Goal: Check status: Check status

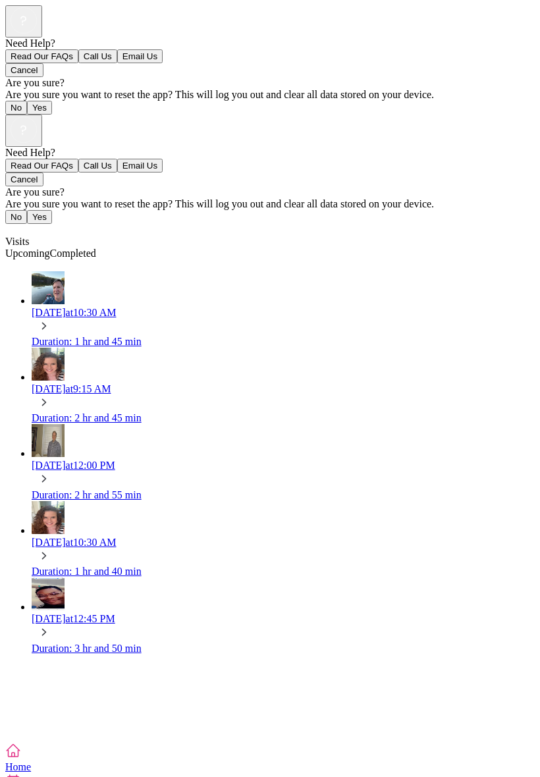
click at [96, 247] on span "Completed" at bounding box center [73, 252] width 46 height 11
click at [50, 247] on span "Upcoming" at bounding box center [27, 252] width 45 height 11
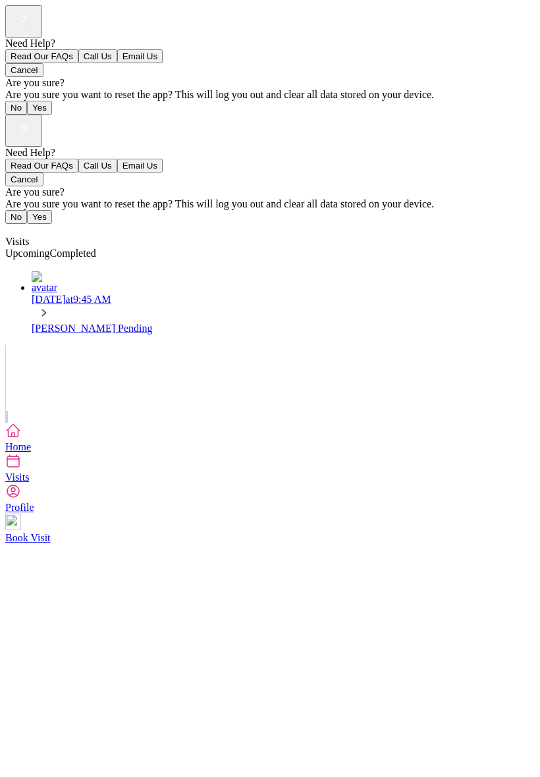
click at [5, 423] on div "Need Help? Read Our FAQs Call Us Email Us Cancel Are you sure? Are you sure you…" at bounding box center [269, 269] width 529 height 308
click at [82, 294] on div "[DATE] 9:45 AM" at bounding box center [283, 300] width 503 height 12
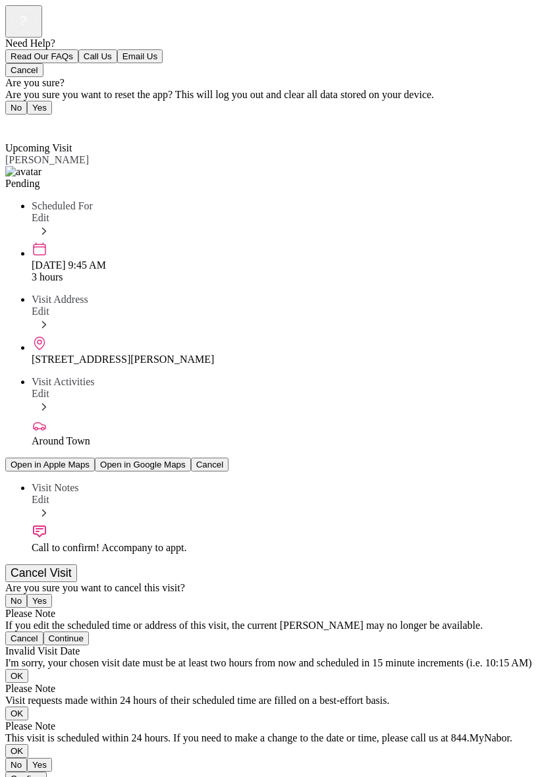
click at [31, 115] on div "Back" at bounding box center [269, 123] width 529 height 16
click at [34, 118] on span "Back" at bounding box center [24, 123] width 22 height 11
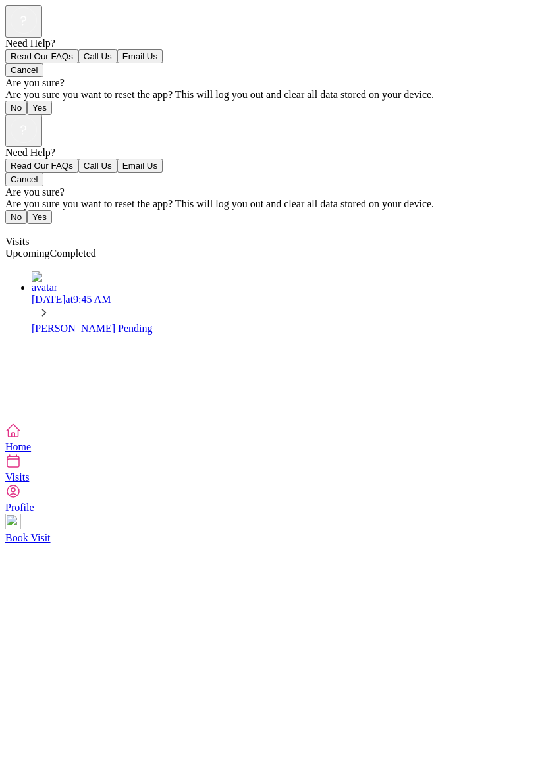
click at [29, 236] on span "Visits" at bounding box center [17, 241] width 24 height 11
click at [37, 116] on icon at bounding box center [24, 129] width 26 height 26
click at [455, 147] on div at bounding box center [269, 147] width 529 height 0
click at [5, 423] on div "Need Help? Read Our FAQs Call Us Email Us Cancel Are you sure? Are you sure you…" at bounding box center [269, 269] width 529 height 308
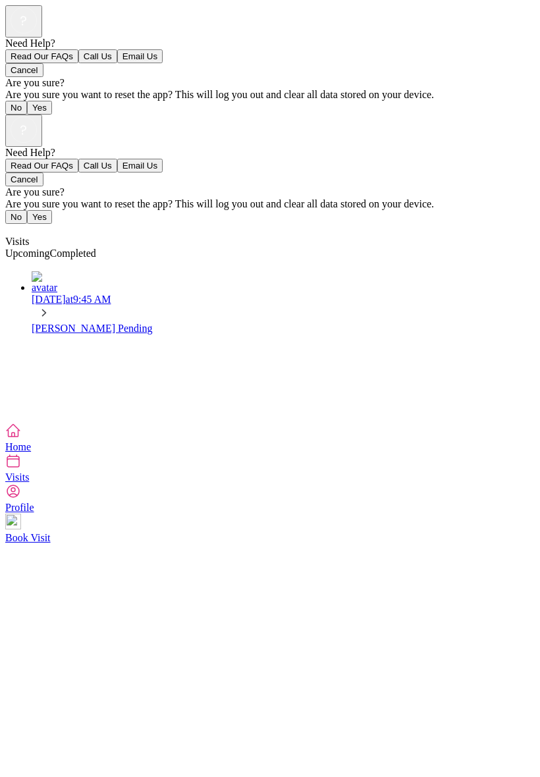
click at [36, 116] on rect at bounding box center [24, 129] width 26 height 26
click at [455, 147] on div at bounding box center [269, 147] width 529 height 0
click at [415, 423] on div "Need Help? Read Our FAQs Call Us Email Us Cancel Are you sure? Are you sure you…" at bounding box center [269, 269] width 529 height 308
